Goal: Navigation & Orientation: Find specific page/section

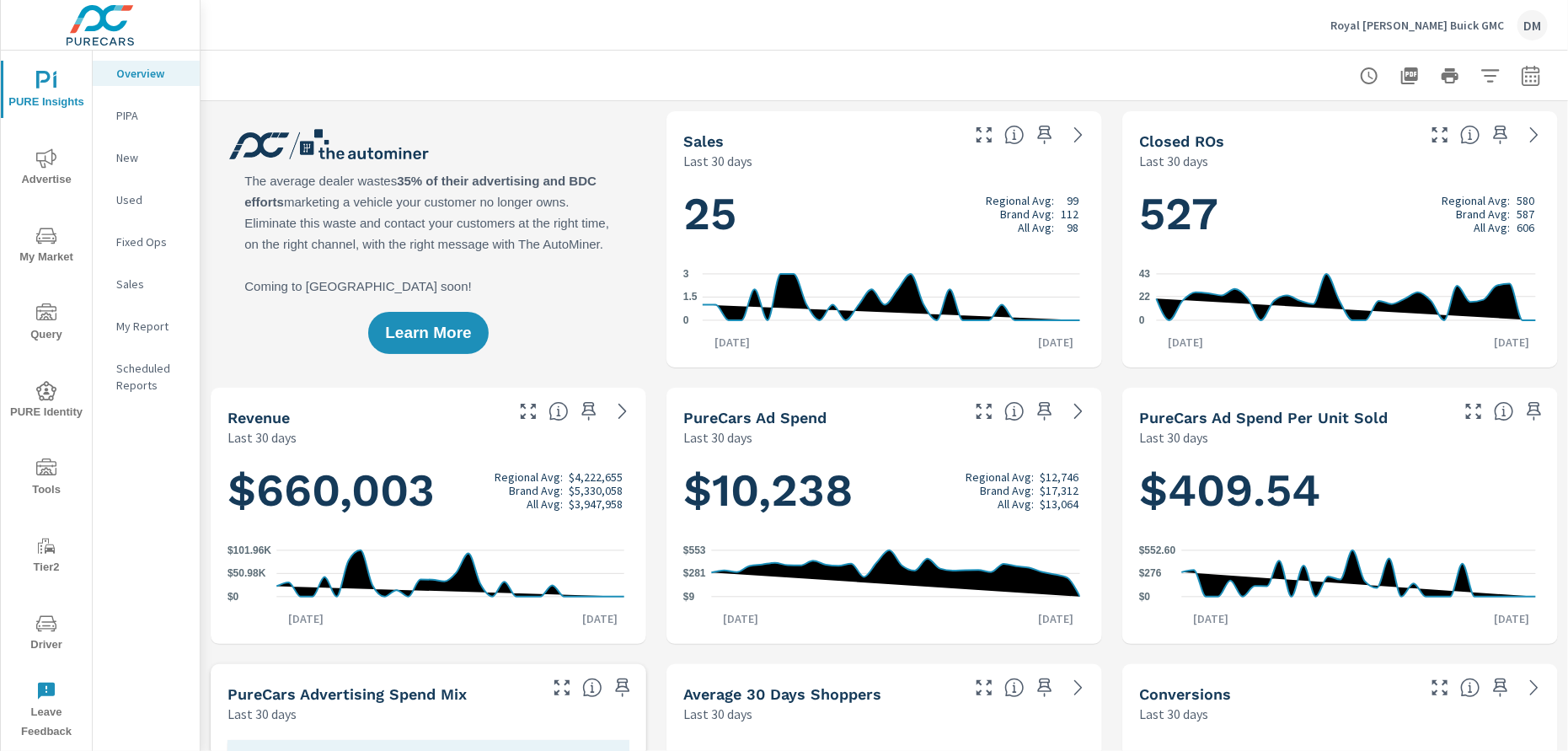
click at [45, 411] on span "PURE Identity" at bounding box center [46, 402] width 81 height 42
click at [1450, 20] on p "Royal [PERSON_NAME] Buick GMC" at bounding box center [1417, 25] width 174 height 15
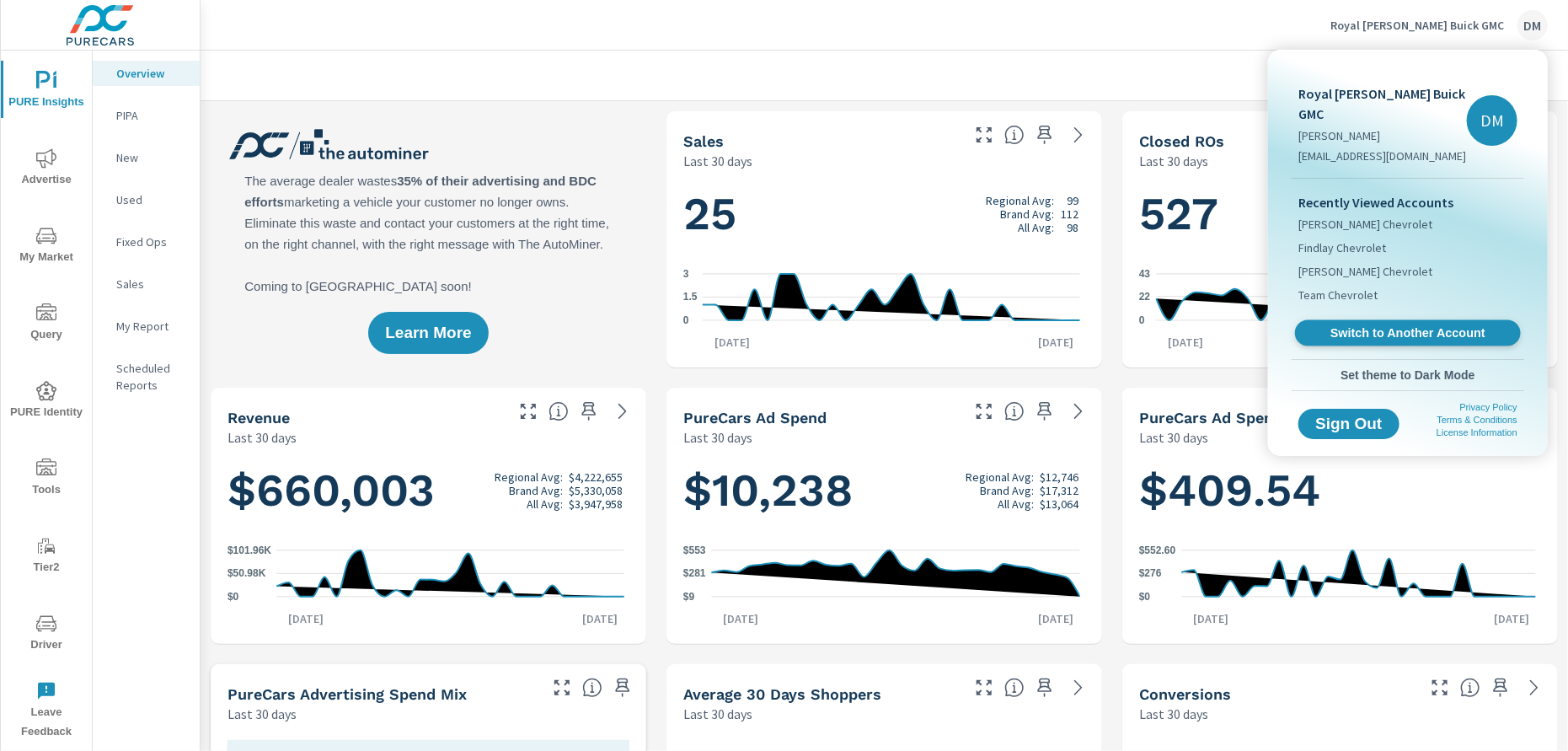
click at [1379, 325] on span "Switch to Another Account" at bounding box center [1407, 333] width 206 height 16
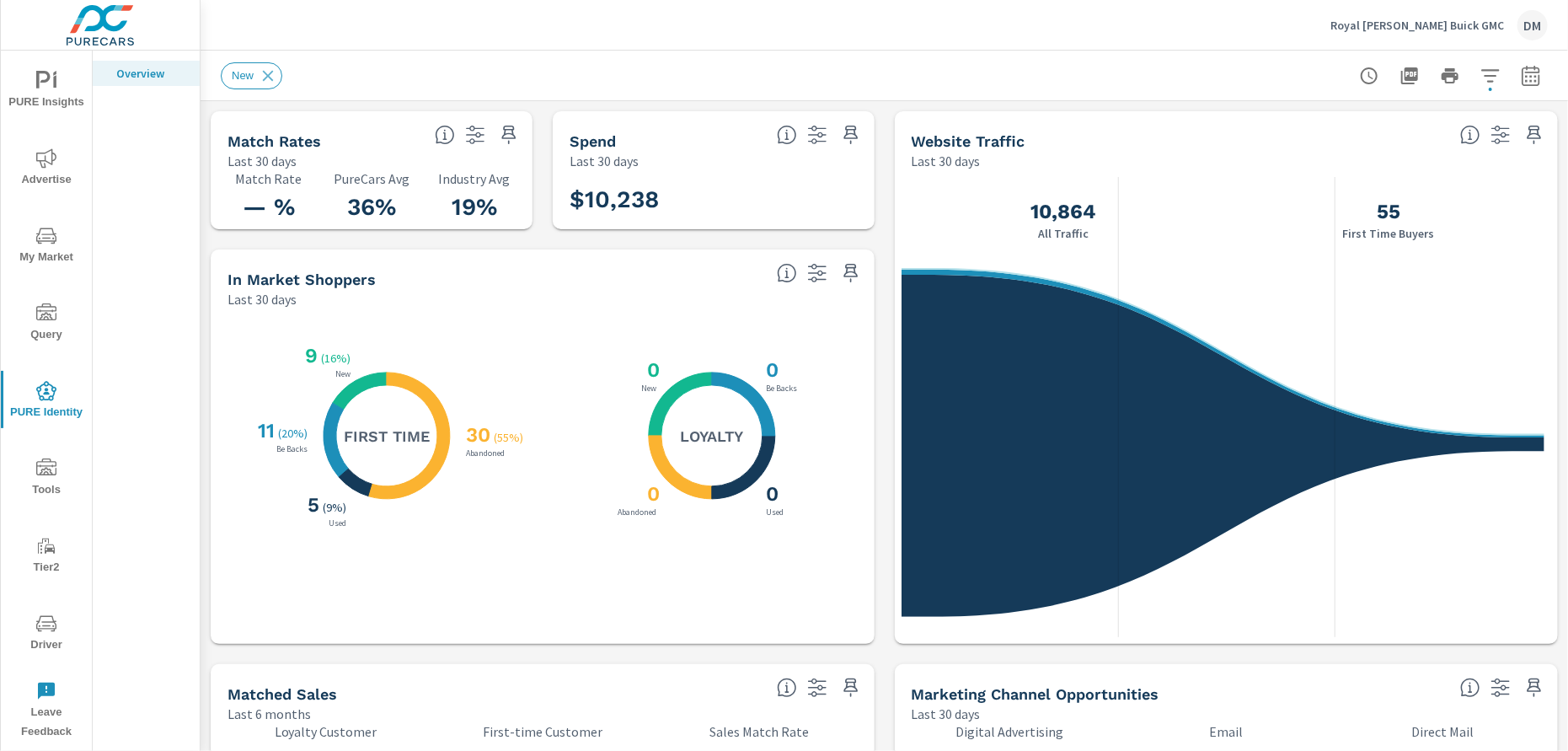
click at [42, 491] on span "Tools" at bounding box center [46, 479] width 81 height 42
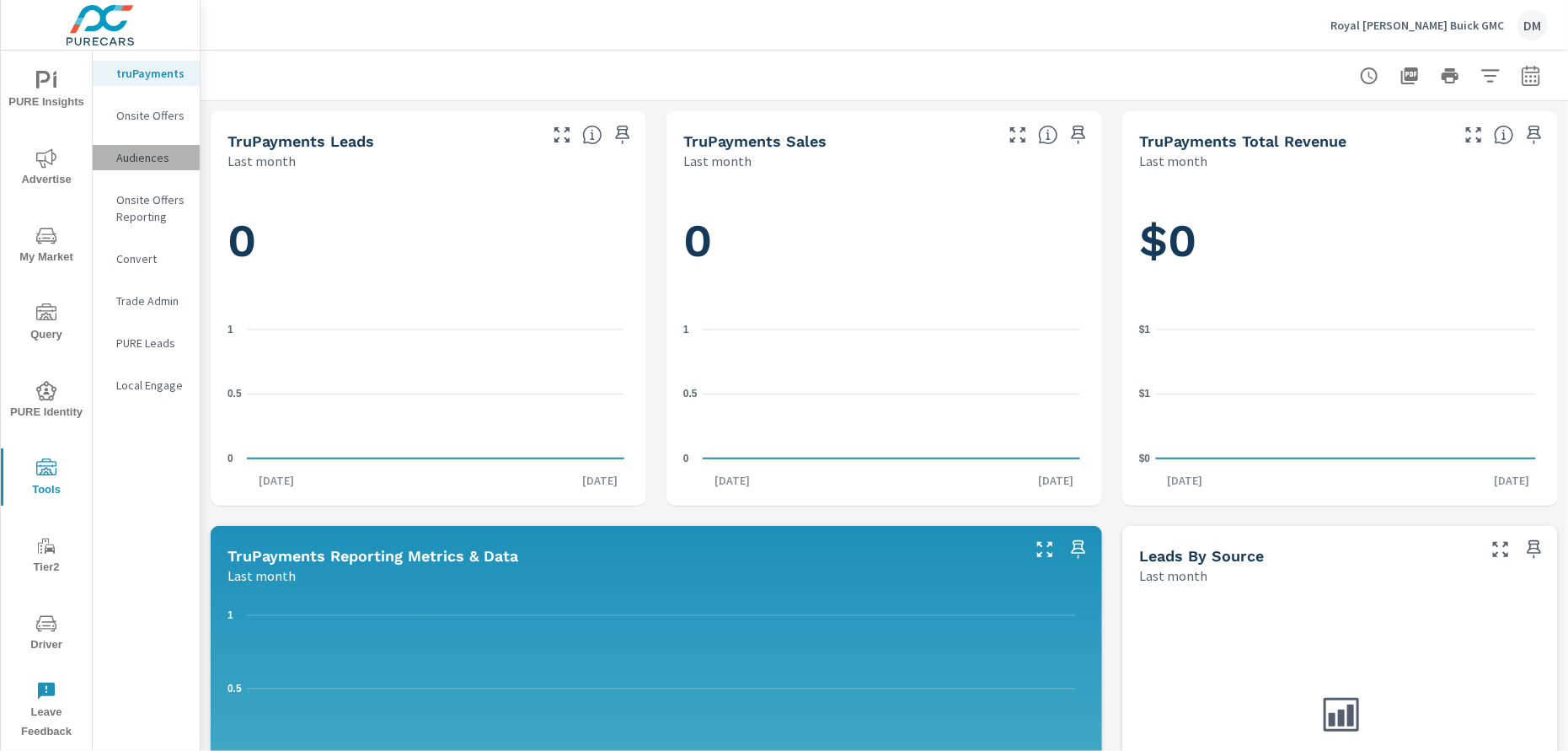
click at [134, 150] on p "Audiences" at bounding box center [150, 157] width 70 height 17
